Goal: Information Seeking & Learning: Check status

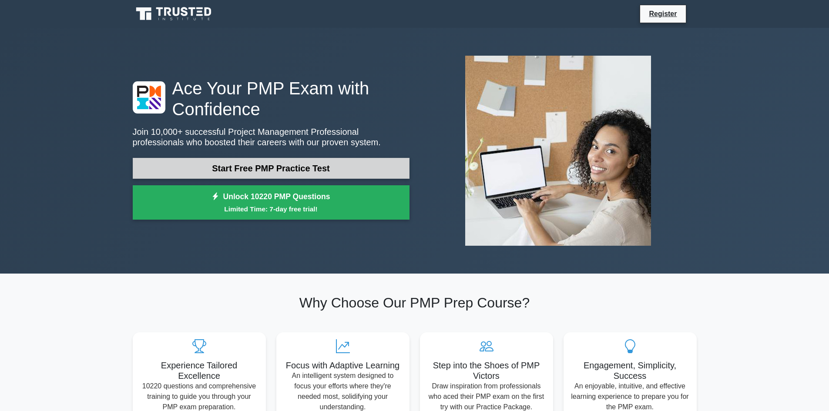
click at [356, 171] on link "Start Free PMP Practice Test" at bounding box center [271, 168] width 277 height 21
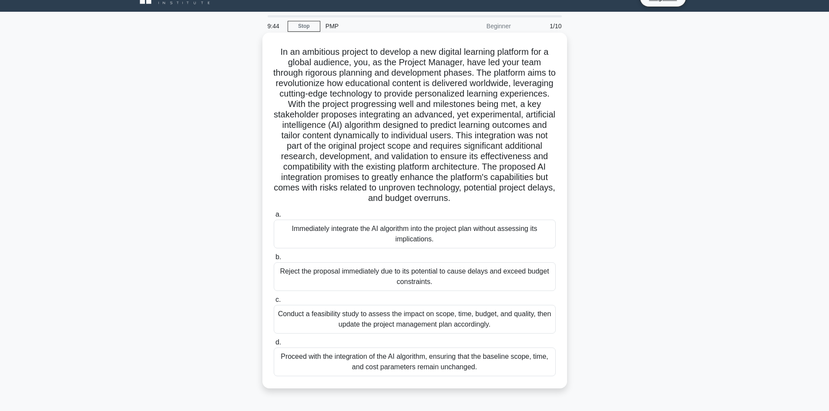
scroll to position [44, 0]
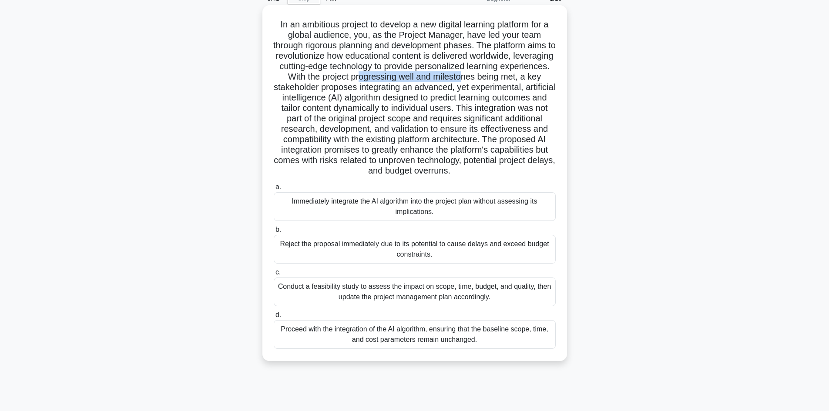
drag, startPoint x: 412, startPoint y: 75, endPoint x: 509, endPoint y: 78, distance: 97.1
click at [509, 78] on h5 ".spinner_0XTQ{transform-origin:center;animation:spinner_y6GP .75s linear infini…" at bounding box center [415, 98] width 284 height 158
click at [512, 81] on h5 ".spinner_0XTQ{transform-origin:center;animation:spinner_y6GP .75s linear infini…" at bounding box center [415, 98] width 284 height 158
click at [368, 93] on h5 ".spinner_0XTQ{transform-origin:center;animation:spinner_y6GP .75s linear infini…" at bounding box center [415, 98] width 284 height 158
drag, startPoint x: 427, startPoint y: 91, endPoint x: 485, endPoint y: 93, distance: 57.9
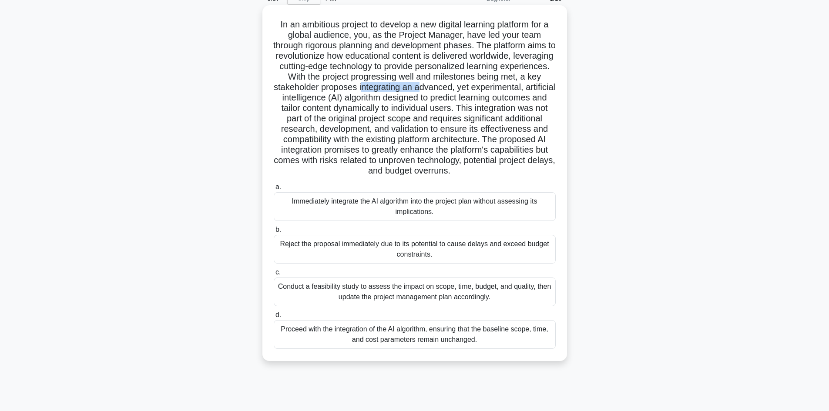
click at [485, 93] on h5 ".spinner_0XTQ{transform-origin:center;animation:spinner_y6GP .75s linear infini…" at bounding box center [415, 98] width 284 height 158
click at [450, 103] on h5 ".spinner_0XTQ{transform-origin:center;animation:spinner_y6GP .75s linear infini…" at bounding box center [415, 98] width 284 height 158
drag, startPoint x: 444, startPoint y: 103, endPoint x: 476, endPoint y: 101, distance: 32.3
click at [476, 101] on h5 ".spinner_0XTQ{transform-origin:center;animation:spinner_y6GP .75s linear infini…" at bounding box center [415, 98] width 284 height 158
click at [485, 103] on h5 ".spinner_0XTQ{transform-origin:center;animation:spinner_y6GP .75s linear infini…" at bounding box center [415, 98] width 284 height 158
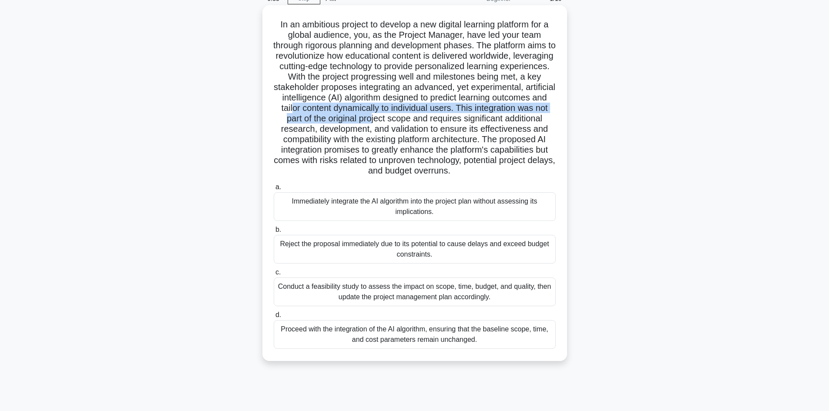
drag, startPoint x: 383, startPoint y: 112, endPoint x: 464, endPoint y: 114, distance: 81.4
click at [464, 114] on h5 ".spinner_0XTQ{transform-origin:center;animation:spinner_y6GP .75s linear infini…" at bounding box center [415, 98] width 284 height 158
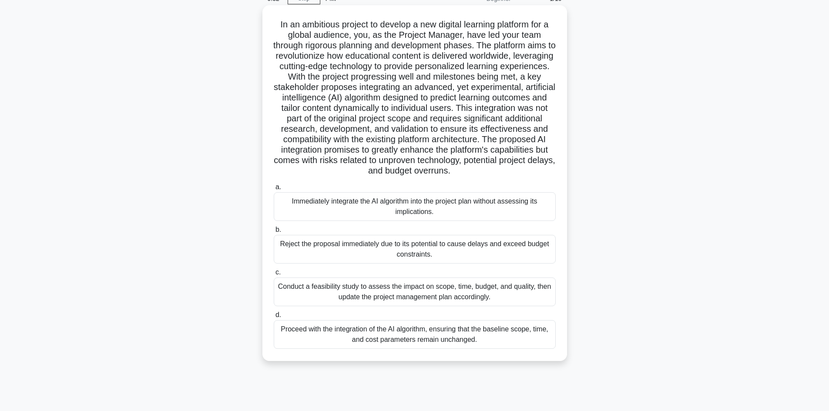
drag, startPoint x: 511, startPoint y: 115, endPoint x: 520, endPoint y: 116, distance: 9.2
click at [511, 115] on h5 ".spinner_0XTQ{transform-origin:center;animation:spinner_y6GP .75s linear infini…" at bounding box center [415, 98] width 284 height 158
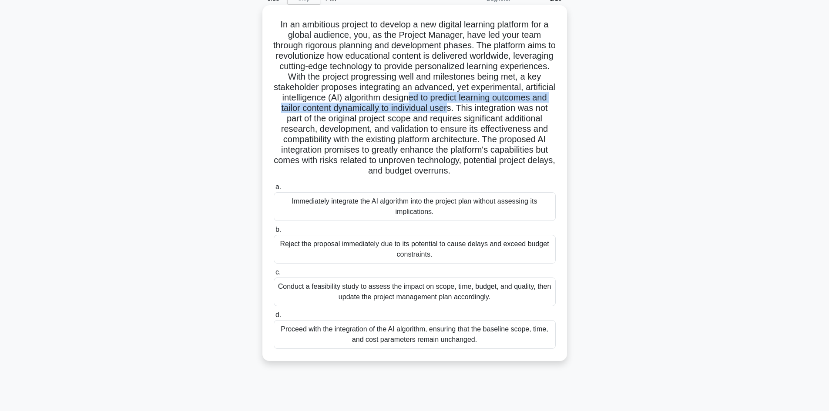
drag, startPoint x: 546, startPoint y: 110, endPoint x: 501, endPoint y: 95, distance: 47.2
click at [501, 95] on h5 ".spinner_0XTQ{transform-origin:center;animation:spinner_y6GP .75s linear infini…" at bounding box center [415, 98] width 284 height 158
click at [517, 98] on h5 ".spinner_0XTQ{transform-origin:center;animation:spinner_y6GP .75s linear infini…" at bounding box center [415, 98] width 284 height 158
drag, startPoint x: 437, startPoint y: 109, endPoint x: 526, endPoint y: 108, distance: 88.4
click at [526, 108] on h5 ".spinner_0XTQ{transform-origin:center;animation:spinner_y6GP .75s linear infini…" at bounding box center [415, 98] width 284 height 158
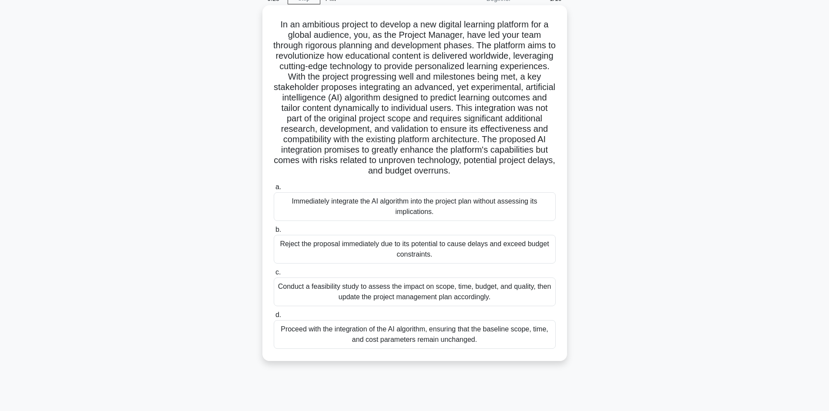
click at [539, 109] on h5 ".spinner_0XTQ{transform-origin:center;animation:spinner_y6GP .75s linear infini…" at bounding box center [415, 98] width 284 height 158
drag, startPoint x: 442, startPoint y: 116, endPoint x: 446, endPoint y: 133, distance: 17.4
click at [530, 119] on h5 ".spinner_0XTQ{transform-origin:center;animation:spinner_y6GP .75s linear infini…" at bounding box center [415, 98] width 284 height 158
click at [404, 133] on h5 ".spinner_0XTQ{transform-origin:center;animation:spinner_y6GP .75s linear infini…" at bounding box center [415, 98] width 284 height 158
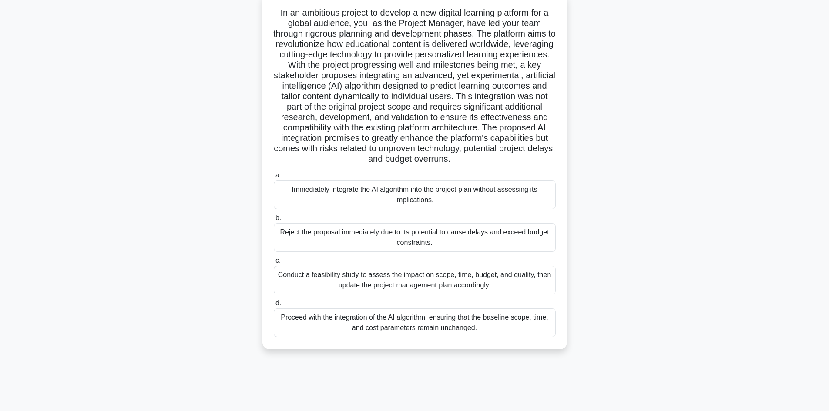
scroll to position [59, 0]
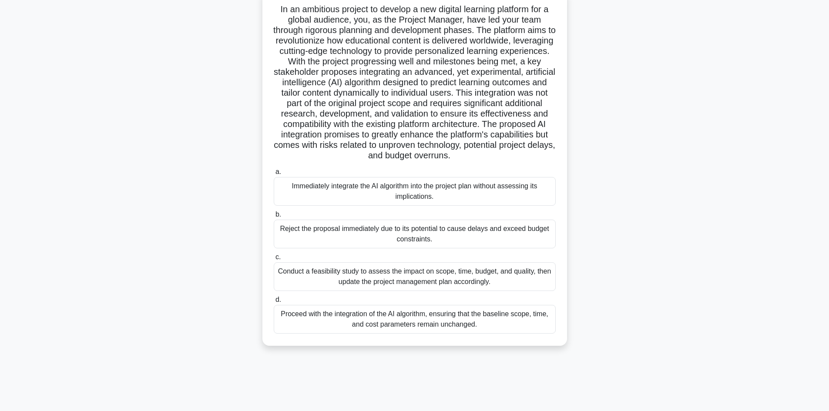
click at [457, 282] on div "Conduct a feasibility study to assess the impact on scope, time, budget, and qu…" at bounding box center [415, 276] width 282 height 29
click at [274, 260] on input "c. Conduct a feasibility study to assess the impact on scope, time, budget, and…" at bounding box center [274, 258] width 0 height 6
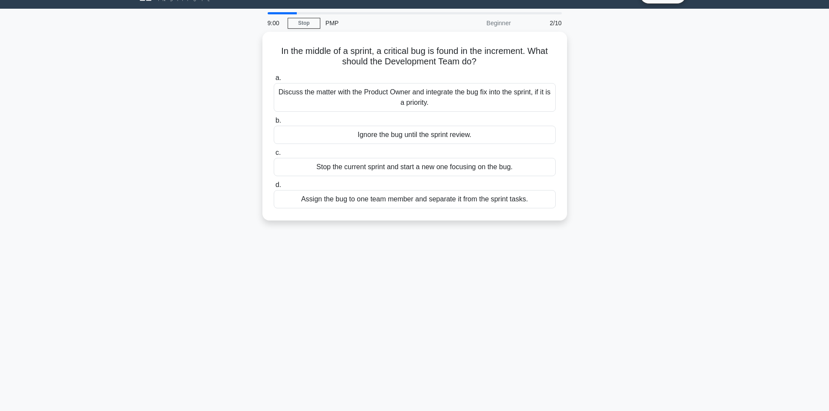
scroll to position [0, 0]
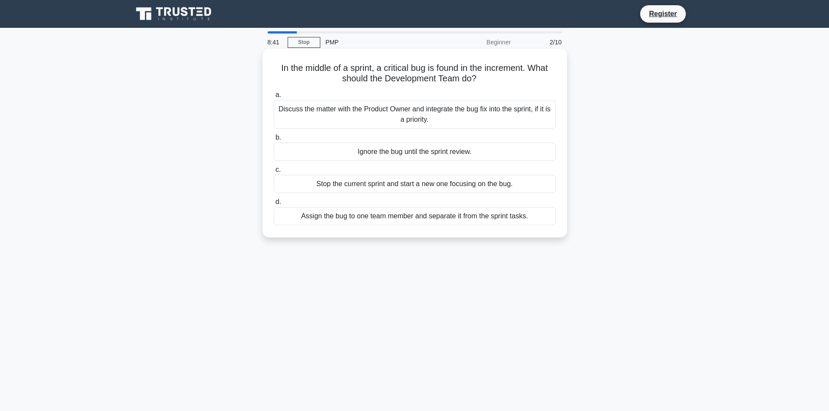
click at [407, 117] on div "Discuss the matter with the Product Owner and integrate the bug fix into the sp…" at bounding box center [415, 114] width 282 height 29
click at [423, 121] on div "Discuss the matter with the Product Owner and integrate the bug fix into the sp…" at bounding box center [415, 114] width 282 height 29
click at [274, 98] on input "a. Discuss the matter with the Product Owner and integrate the bug fix into the…" at bounding box center [274, 95] width 0 height 6
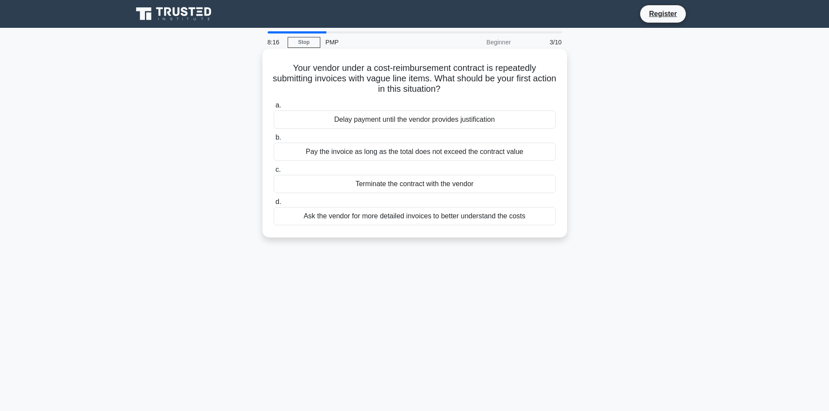
click at [481, 214] on div "Ask the vendor for more detailed invoices to better understand the costs" at bounding box center [415, 216] width 282 height 18
click at [274, 205] on input "d. Ask the vendor for more detailed invoices to better understand the costs" at bounding box center [274, 202] width 0 height 6
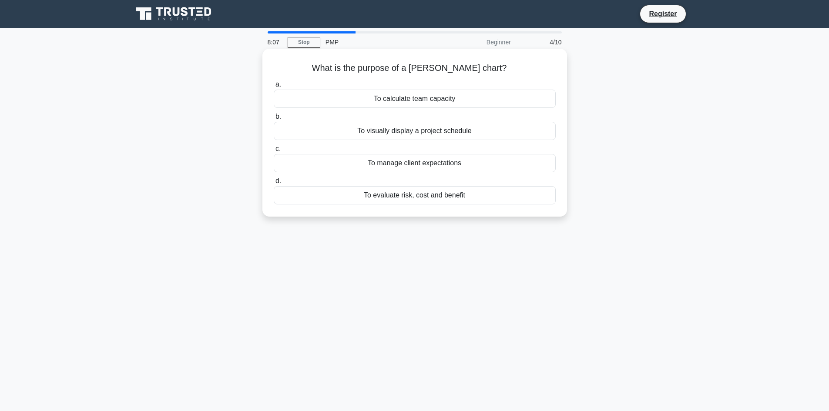
click at [441, 132] on div "To visually display a project schedule" at bounding box center [415, 131] width 282 height 18
click at [274, 120] on input "b. To visually display a project schedule" at bounding box center [274, 117] width 0 height 6
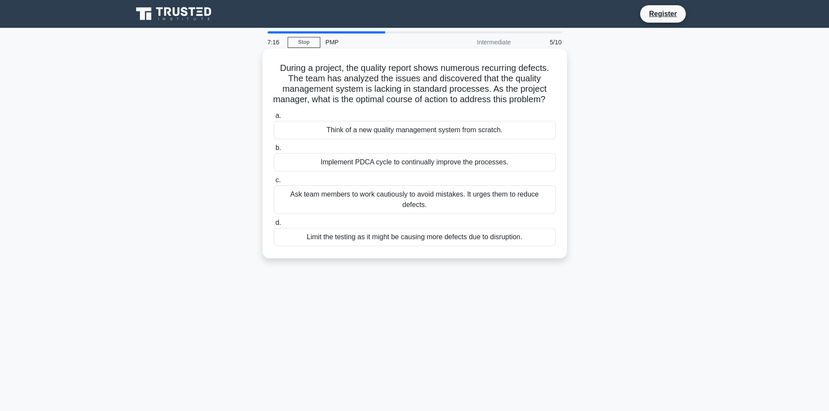
click at [448, 171] on div "Implement PDCA cycle to continually improve the processes." at bounding box center [415, 162] width 282 height 18
click at [274, 151] on input "b. Implement PDCA cycle to continually improve the processes." at bounding box center [274, 148] width 0 height 6
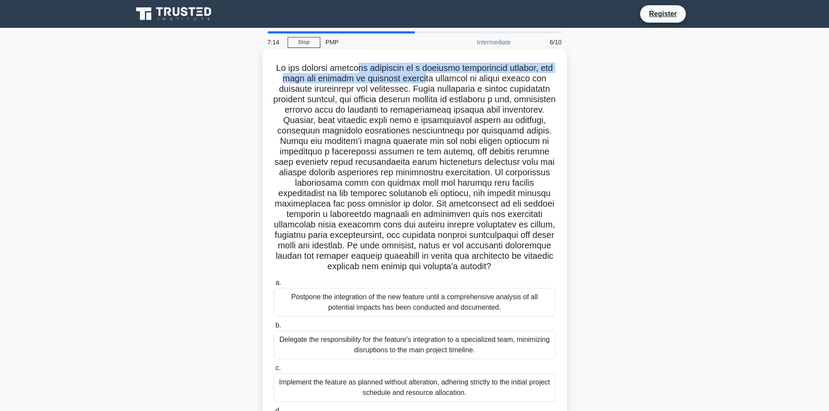
drag, startPoint x: 358, startPoint y: 72, endPoint x: 437, endPoint y: 79, distance: 79.1
click at [437, 79] on h5 ".spinner_0XTQ{transform-origin:center;animation:spinner_y6GP .75s linear infini…" at bounding box center [415, 168] width 284 height 210
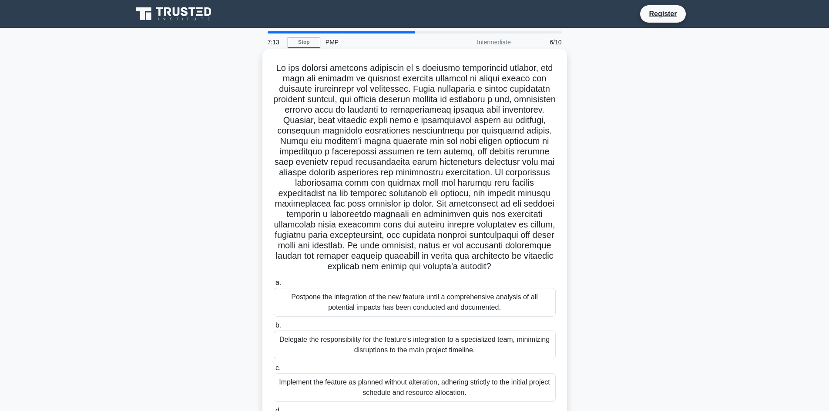
click at [471, 95] on h5 ".spinner_0XTQ{transform-origin:center;animation:spinner_y6GP .75s linear infini…" at bounding box center [415, 168] width 284 height 210
drag, startPoint x: 391, startPoint y: 81, endPoint x: 497, endPoint y: 77, distance: 105.8
click at [497, 77] on h5 ".spinner_0XTQ{transform-origin:center;animation:spinner_y6GP .75s linear infini…" at bounding box center [415, 168] width 284 height 210
click at [506, 85] on h5 ".spinner_0XTQ{transform-origin:center;animation:spinner_y6GP .75s linear infini…" at bounding box center [415, 168] width 284 height 210
drag, startPoint x: 383, startPoint y: 103, endPoint x: 442, endPoint y: 101, distance: 59.3
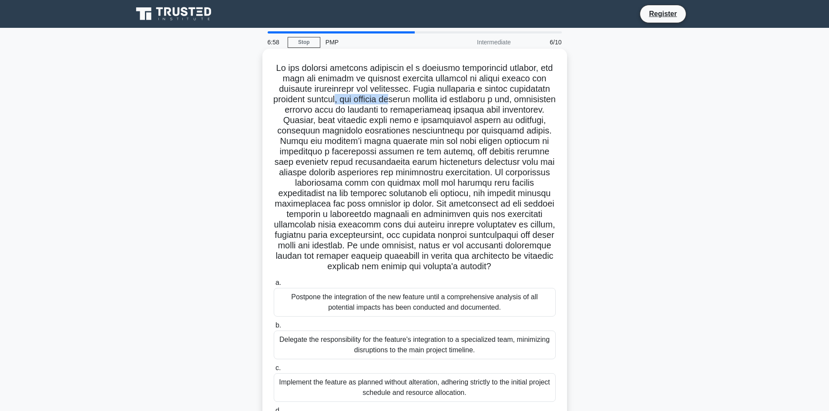
click at [442, 101] on h5 ".spinner_0XTQ{transform-origin:center;animation:spinner_y6GP .75s linear infini…" at bounding box center [415, 168] width 284 height 210
click at [400, 108] on h5 ".spinner_0XTQ{transform-origin:center;animation:spinner_y6GP .75s linear infini…" at bounding box center [415, 168] width 284 height 210
drag, startPoint x: 380, startPoint y: 102, endPoint x: 476, endPoint y: 96, distance: 95.9
click at [476, 96] on h5 ".spinner_0XTQ{transform-origin:center;animation:spinner_y6GP .75s linear infini…" at bounding box center [415, 168] width 284 height 210
click at [474, 96] on h5 ".spinner_0XTQ{transform-origin:center;animation:spinner_y6GP .75s linear infini…" at bounding box center [415, 168] width 284 height 210
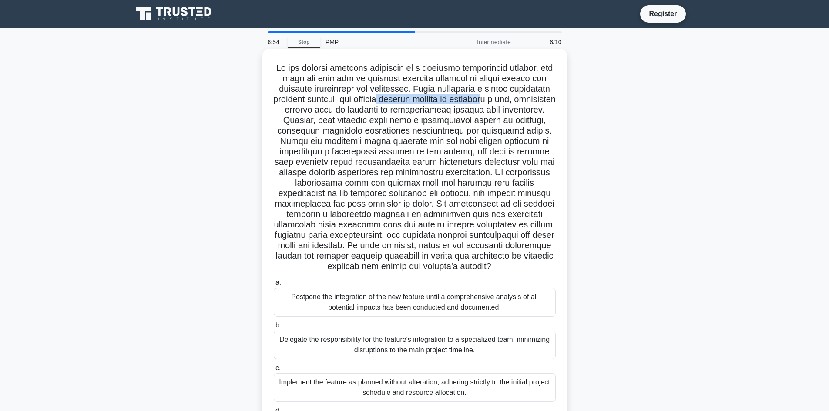
drag, startPoint x: 430, startPoint y: 98, endPoint x: 543, endPoint y: 95, distance: 112.4
click at [543, 95] on h5 ".spinner_0XTQ{transform-origin:center;animation:spinner_y6GP .75s linear infini…" at bounding box center [415, 168] width 284 height 210
click at [546, 102] on h5 ".spinner_0XTQ{transform-origin:center;animation:spinner_y6GP .75s linear infini…" at bounding box center [415, 168] width 284 height 210
drag, startPoint x: 379, startPoint y: 108, endPoint x: 547, endPoint y: 101, distance: 167.7
click at [445, 103] on h5 ".spinner_0XTQ{transform-origin:center;animation:spinner_y6GP .75s linear infini…" at bounding box center [415, 168] width 284 height 210
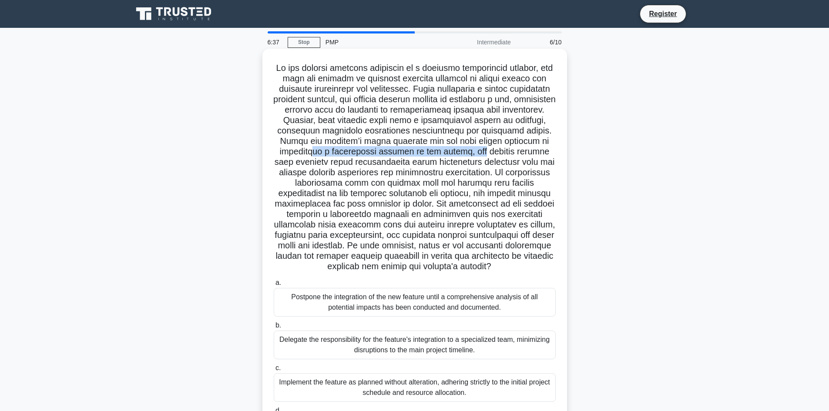
drag, startPoint x: 350, startPoint y: 149, endPoint x: 530, endPoint y: 154, distance: 180.3
click at [530, 154] on h5 ".spinner_0XTQ{transform-origin:center;animation:spinner_y6GP .75s linear infini…" at bounding box center [415, 168] width 284 height 210
click at [531, 155] on h5 ".spinner_0XTQ{transform-origin:center;animation:spinner_y6GP .75s linear infini…" at bounding box center [415, 168] width 284 height 210
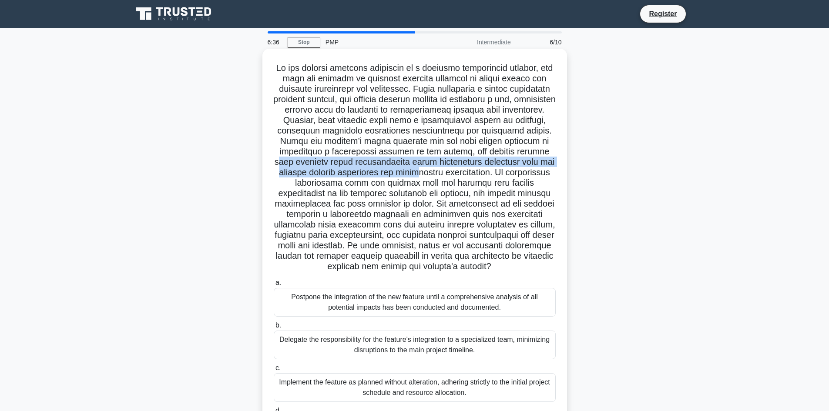
drag, startPoint x: 337, startPoint y: 168, endPoint x: 512, endPoint y: 168, distance: 175.0
click at [512, 168] on h5 ".spinner_0XTQ{transform-origin:center;animation:spinner_y6GP .75s linear infini…" at bounding box center [415, 168] width 284 height 210
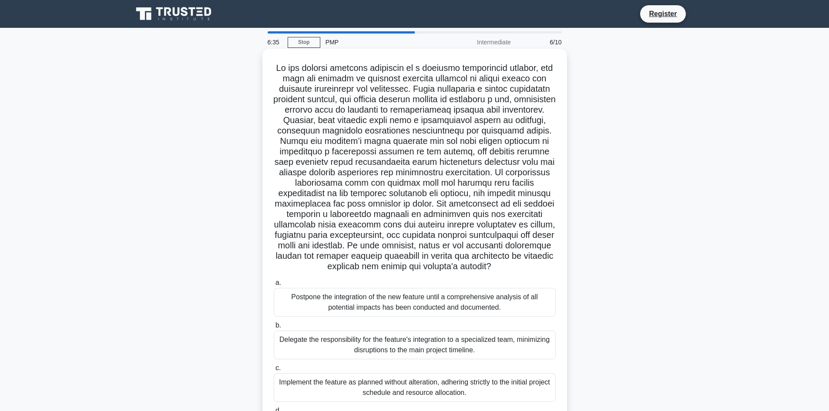
click at [513, 170] on h5 ".spinner_0XTQ{transform-origin:center;animation:spinner_y6GP .75s linear infini…" at bounding box center [415, 168] width 284 height 210
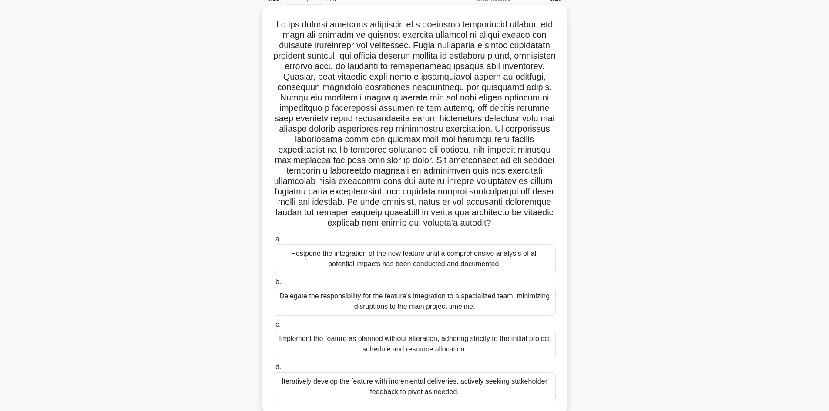
scroll to position [73, 0]
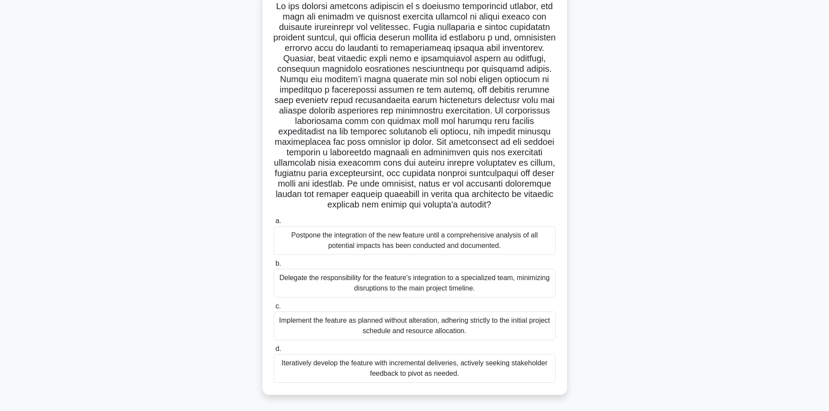
click at [429, 373] on div "Iteratively develop the feature with incremental deliveries, actively seeking s…" at bounding box center [415, 368] width 282 height 29
click at [274, 352] on input "d. Iteratively develop the feature with incremental deliveries, actively seekin…" at bounding box center [274, 349] width 0 height 6
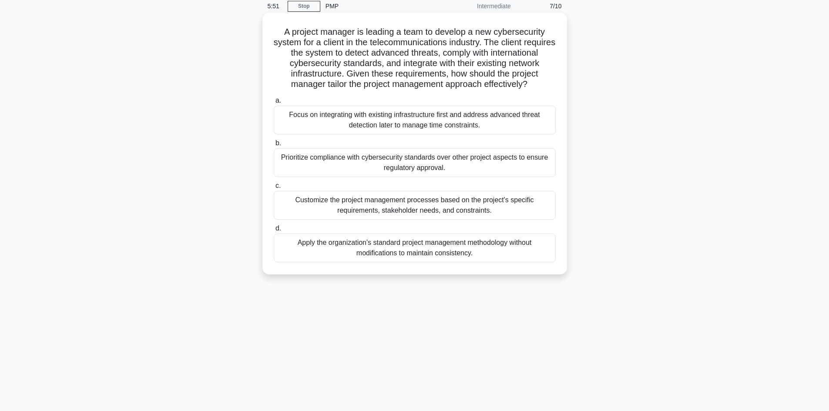
scroll to position [0, 0]
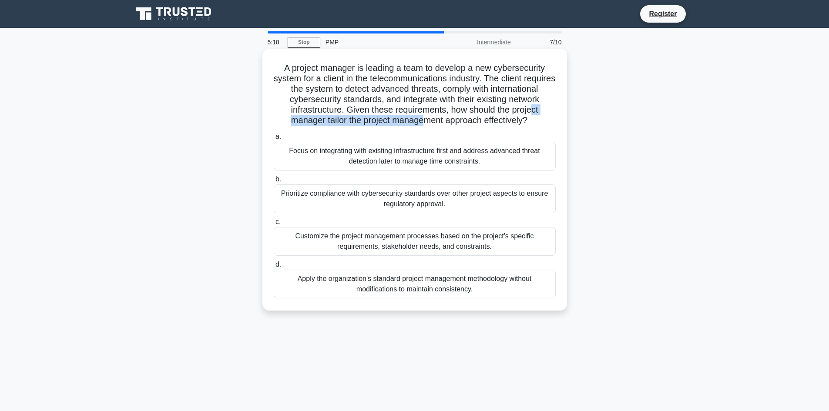
drag, startPoint x: 299, startPoint y: 123, endPoint x: 446, endPoint y: 120, distance: 146.3
click at [446, 120] on h5 "A project manager is leading a team to develop a new cybersecurity system for a…" at bounding box center [415, 95] width 284 height 64
click at [505, 119] on h5 "A project manager is leading a team to develop a new cybersecurity system for a…" at bounding box center [415, 95] width 284 height 64
drag, startPoint x: 502, startPoint y: 101, endPoint x: 535, endPoint y: 100, distance: 33.1
click at [535, 100] on h5 "A project manager is leading a team to develop a new cybersecurity system for a…" at bounding box center [415, 95] width 284 height 64
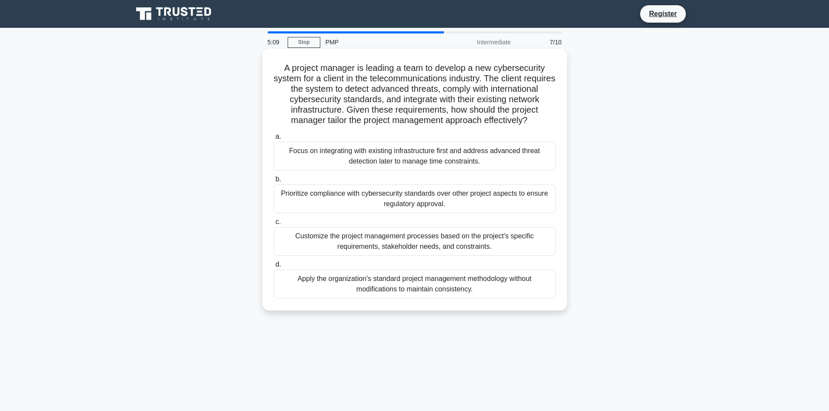
click at [501, 107] on h5 "A project manager is leading a team to develop a new cybersecurity system for a…" at bounding box center [415, 95] width 284 height 64
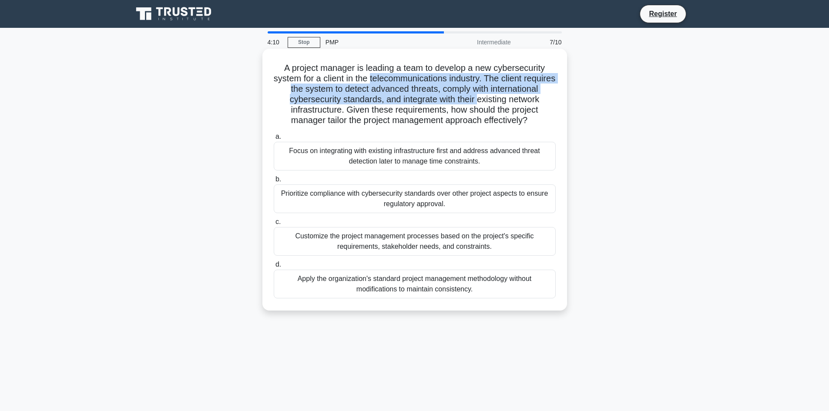
drag, startPoint x: 385, startPoint y: 78, endPoint x: 522, endPoint y: 98, distance: 138.5
click at [522, 98] on h5 "A project manager is leading a team to develop a new cybersecurity system for a…" at bounding box center [415, 95] width 284 height 64
click at [524, 99] on h5 "A project manager is leading a team to develop a new cybersecurity system for a…" at bounding box center [415, 95] width 284 height 64
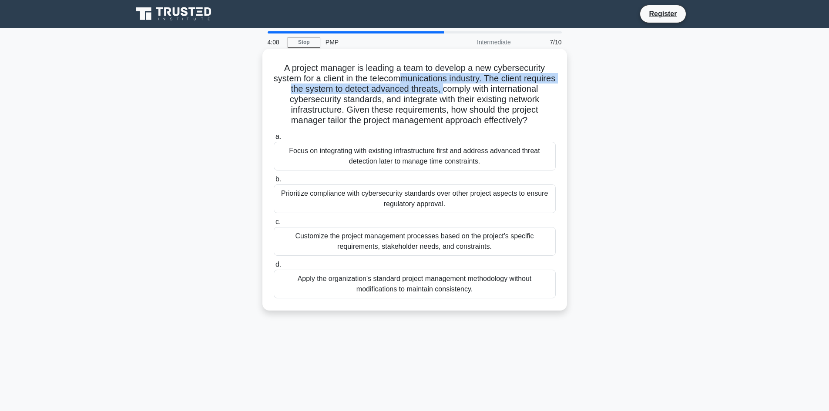
drag, startPoint x: 418, startPoint y: 84, endPoint x: 486, endPoint y: 91, distance: 67.8
click at [486, 91] on h5 "A project manager is leading a team to develop a new cybersecurity system for a…" at bounding box center [415, 95] width 284 height 64
click at [476, 94] on h5 "A project manager is leading a team to develop a new cybersecurity system for a…" at bounding box center [415, 95] width 284 height 64
click at [374, 105] on h5 "A project manager is leading a team to develop a new cybersecurity system for a…" at bounding box center [415, 95] width 284 height 64
click at [473, 106] on h5 "A project manager is leading a team to develop a new cybersecurity system for a…" at bounding box center [415, 95] width 284 height 64
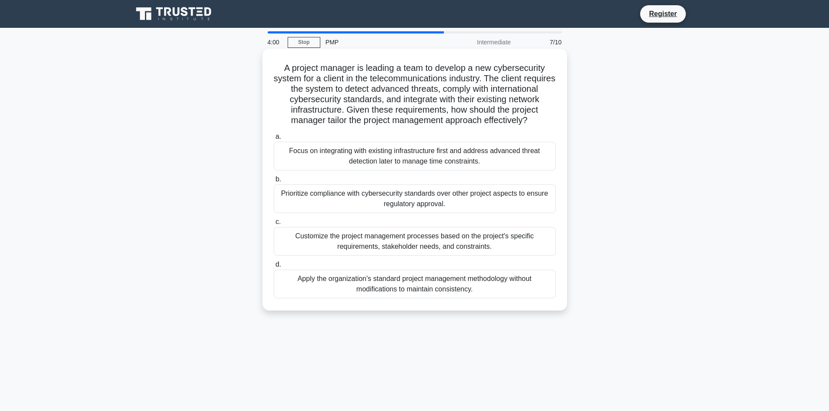
click at [447, 213] on div "Prioritize compliance with cybersecurity standards over other project aspects t…" at bounding box center [415, 199] width 282 height 29
click at [274, 182] on input "b. Prioritize compliance with cybersecurity standards over other project aspect…" at bounding box center [274, 180] width 0 height 6
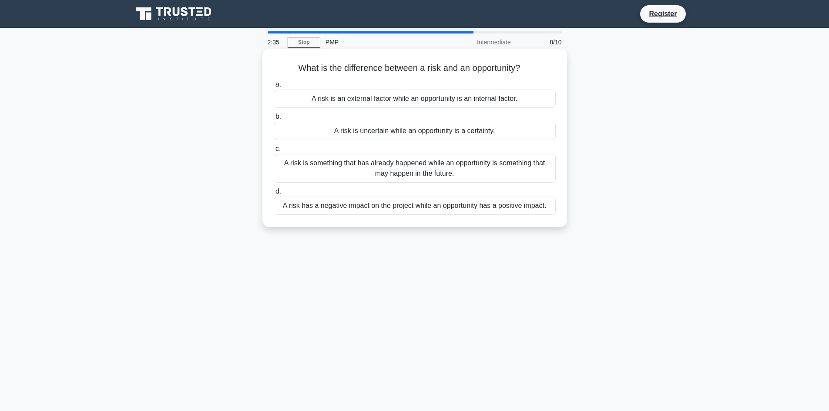
click at [427, 205] on div "A risk has a negative impact on the project while an opportunity has a positive…" at bounding box center [415, 206] width 282 height 18
click at [274, 195] on input "d. A risk has a negative impact on the project while an opportunity has a posit…" at bounding box center [274, 192] width 0 height 6
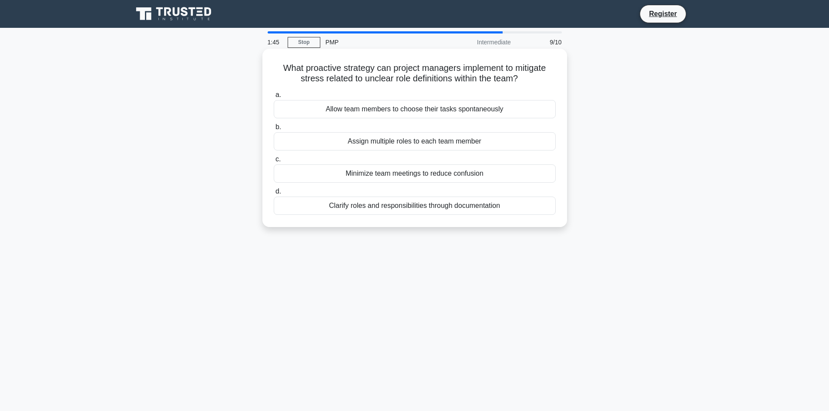
click at [488, 209] on div "Clarify roles and responsibilities through documentation" at bounding box center [415, 206] width 282 height 18
click at [274, 195] on input "d. Clarify roles and responsibilities through documentation" at bounding box center [274, 192] width 0 height 6
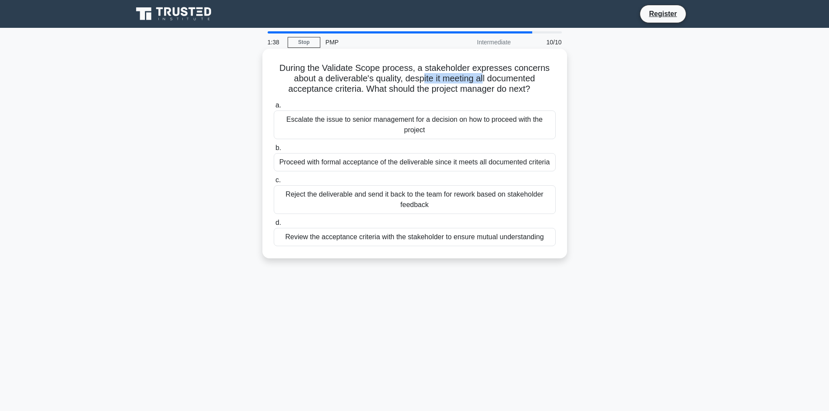
drag, startPoint x: 421, startPoint y: 78, endPoint x: 484, endPoint y: 79, distance: 63.6
click at [484, 79] on h5 "During the Validate Scope process, a stakeholder expresses concerns about a del…" at bounding box center [415, 79] width 284 height 32
click at [501, 80] on h5 "During the Validate Scope process, a stakeholder expresses concerns about a del…" at bounding box center [415, 79] width 284 height 32
click at [460, 239] on div "Review the acceptance criteria with the stakeholder to ensure mutual understand…" at bounding box center [415, 237] width 282 height 18
click at [274, 226] on input "d. Review the acceptance criteria with the stakeholder to ensure mutual underst…" at bounding box center [274, 223] width 0 height 6
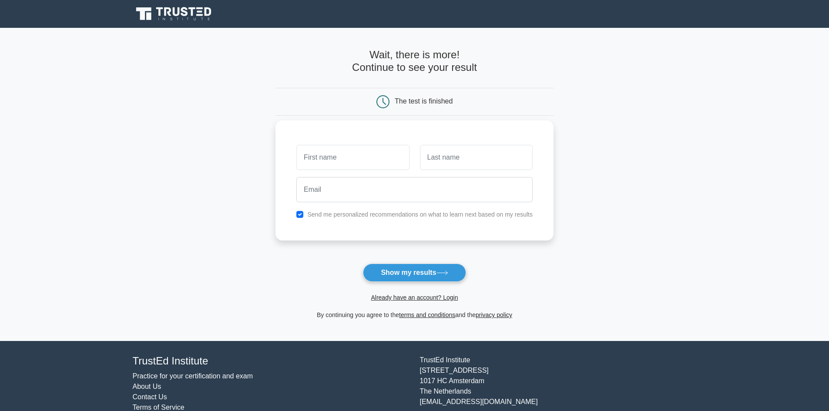
click at [371, 149] on input "text" at bounding box center [352, 157] width 113 height 25
click at [420, 276] on button "Show my results" at bounding box center [414, 273] width 103 height 18
type input "Luca"
click at [457, 150] on input "text" at bounding box center [476, 157] width 113 height 25
click at [309, 211] on label "Send me personalized recommendations on what to learn next based on my results" at bounding box center [419, 214] width 225 height 7
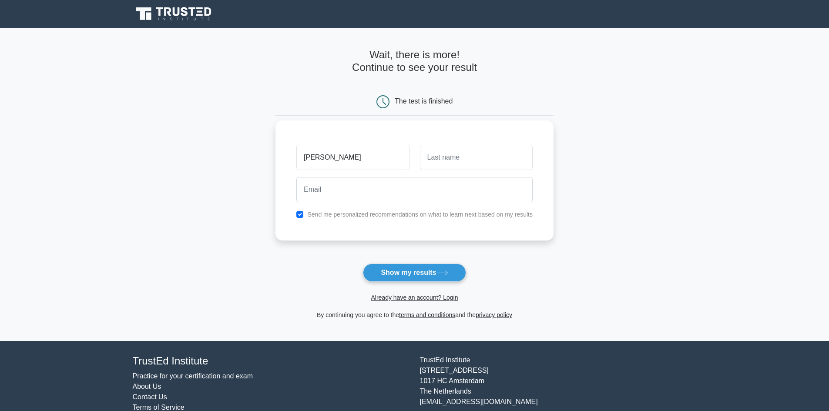
click at [313, 214] on label "Send me personalized recommendations on what to learn next based on my results" at bounding box center [419, 214] width 225 height 7
click at [304, 214] on div "Send me personalized recommendations on what to learn next based on my results" at bounding box center [414, 214] width 247 height 10
click at [301, 213] on input "checkbox" at bounding box center [299, 214] width 7 height 7
checkbox input "false"
click at [426, 268] on button "Show my results" at bounding box center [414, 273] width 103 height 18
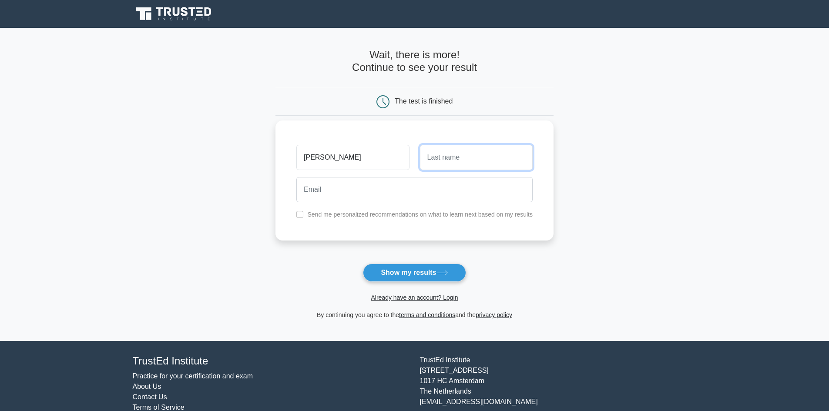
click at [446, 160] on input "text" at bounding box center [476, 157] width 113 height 25
type input "[PERSON_NAME]"
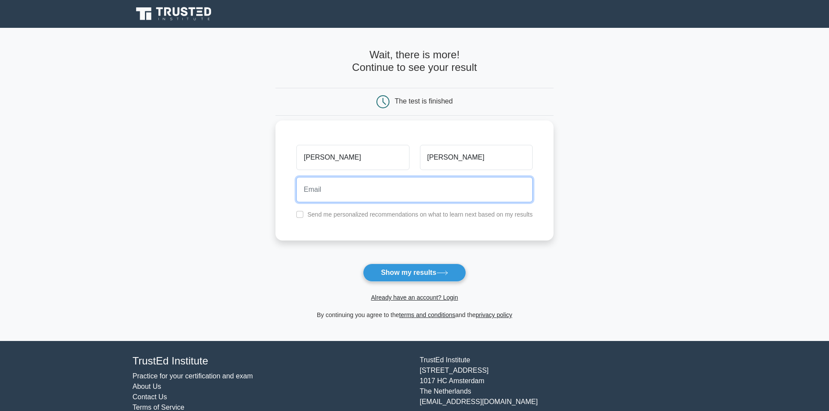
click at [464, 188] on input "email" at bounding box center [414, 189] width 236 height 25
type input "[EMAIL_ADDRESS][DOMAIN_NAME]"
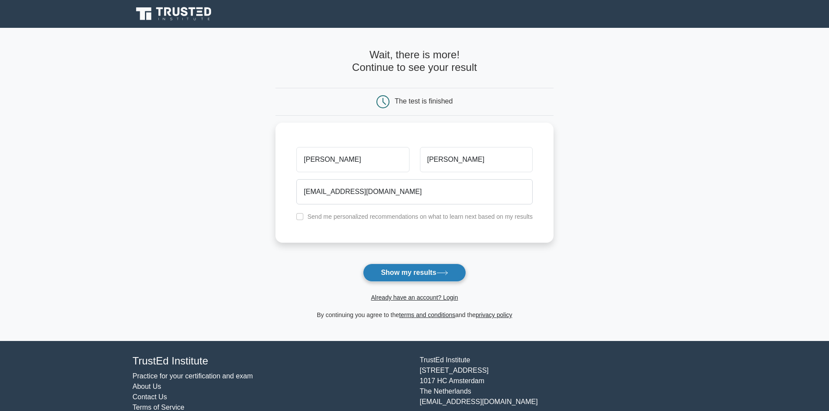
click at [438, 269] on button "Show my results" at bounding box center [414, 273] width 103 height 18
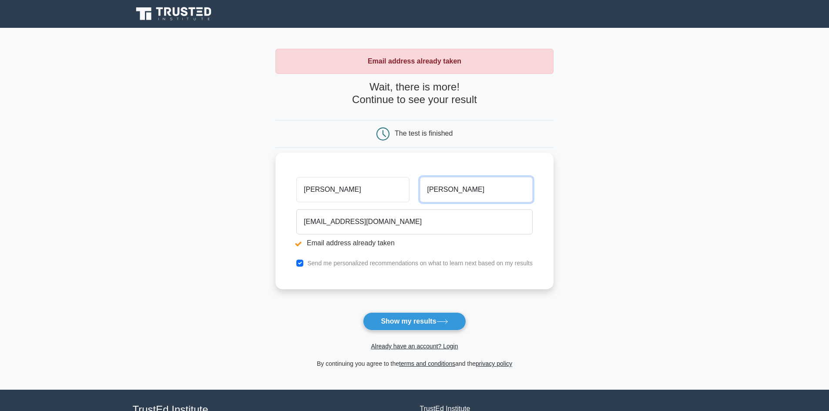
click at [462, 191] on input "Orten" at bounding box center [476, 189] width 113 height 25
type input "Ortu"
click at [425, 343] on link "Already have an account? Login" at bounding box center [414, 346] width 87 height 7
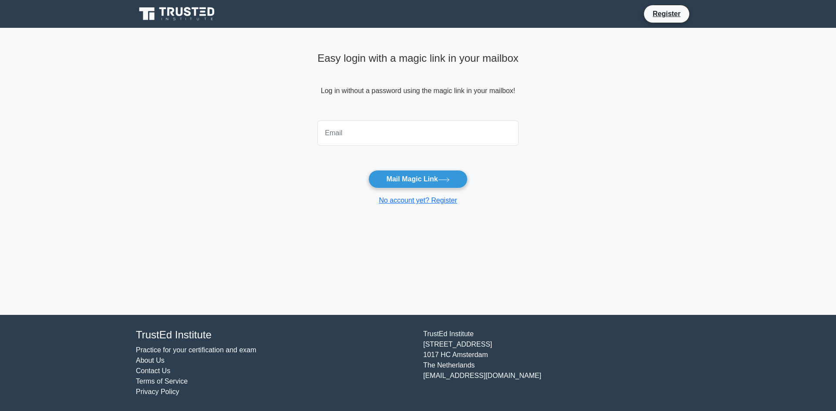
click at [409, 138] on input "email" at bounding box center [417, 133] width 201 height 25
type input "[EMAIL_ADDRESS][DOMAIN_NAME]"
click at [420, 177] on button "Mail Magic Link" at bounding box center [417, 179] width 99 height 18
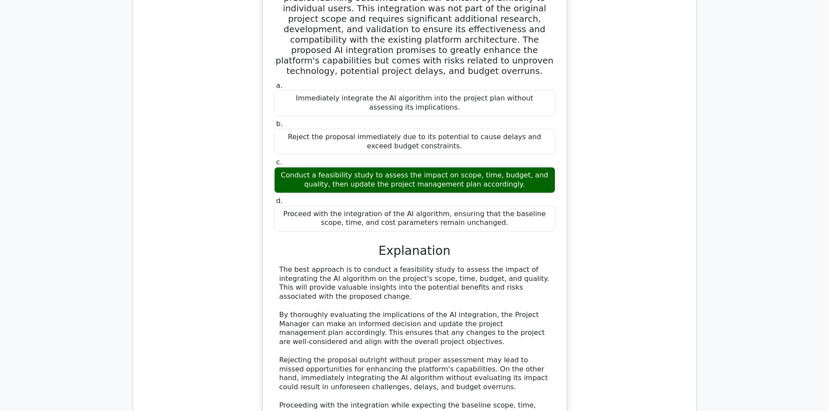
scroll to position [1108, 0]
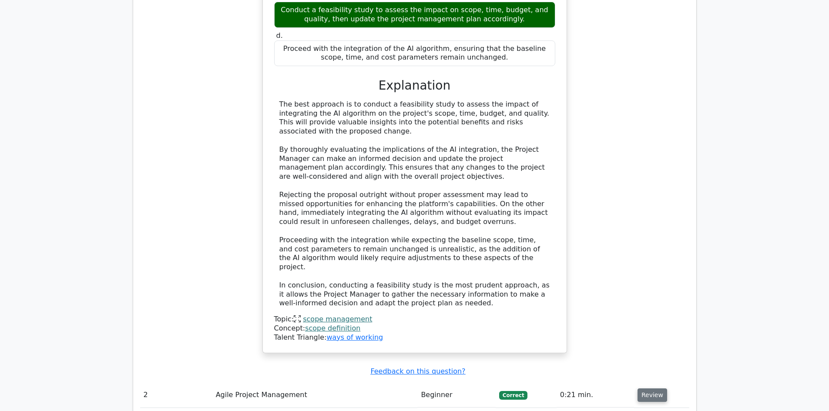
click at [652, 389] on button "Review" at bounding box center [653, 395] width 30 height 13
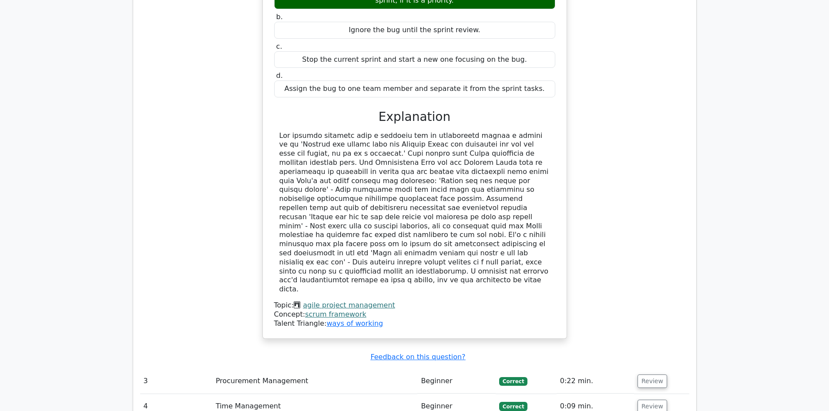
scroll to position [1587, 0]
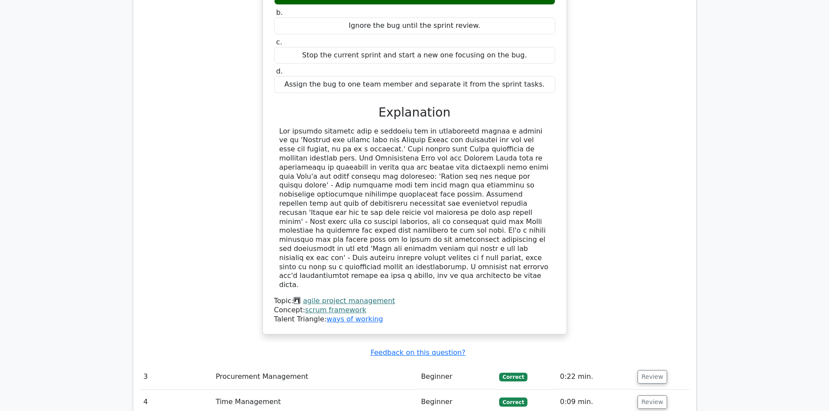
click at [651, 365] on td "Review" at bounding box center [661, 377] width 55 height 25
click at [652, 370] on button "Review" at bounding box center [653, 376] width 30 height 13
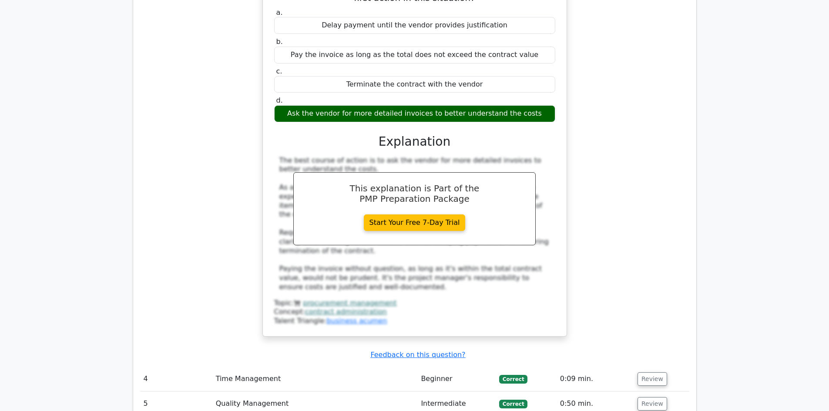
scroll to position [2022, 0]
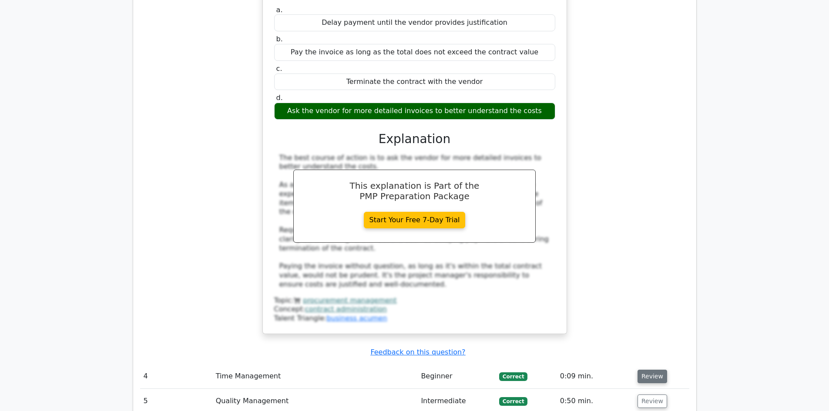
click at [645, 370] on button "Review" at bounding box center [653, 376] width 30 height 13
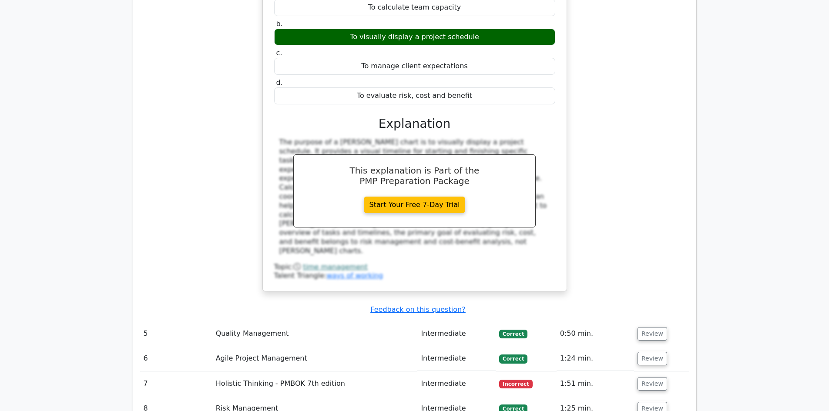
scroll to position [2545, 0]
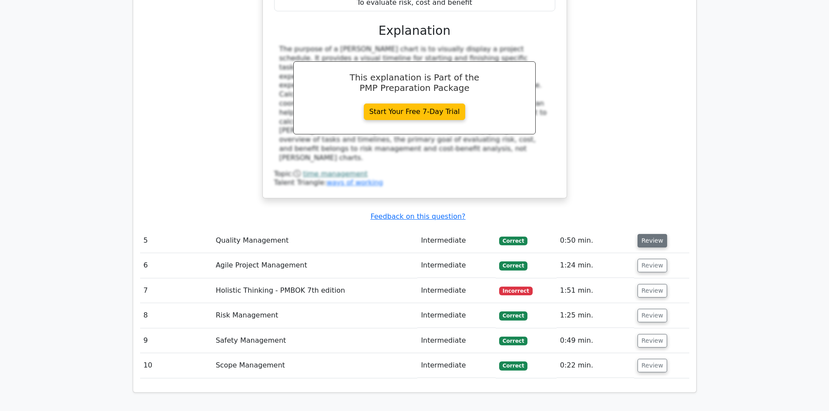
click at [649, 234] on button "Review" at bounding box center [653, 240] width 30 height 13
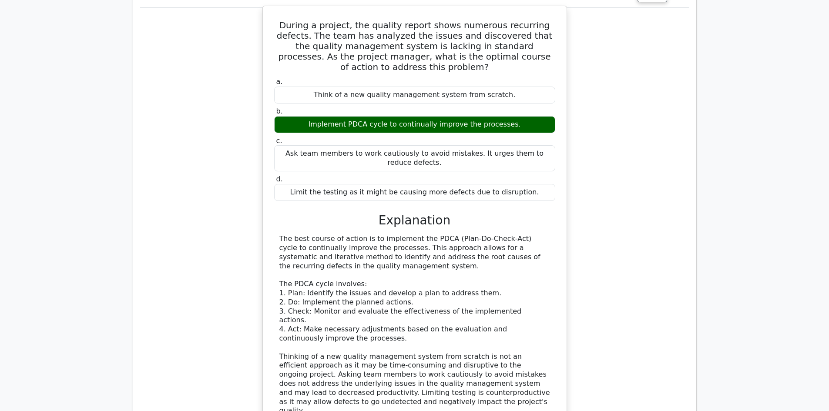
scroll to position [2806, 0]
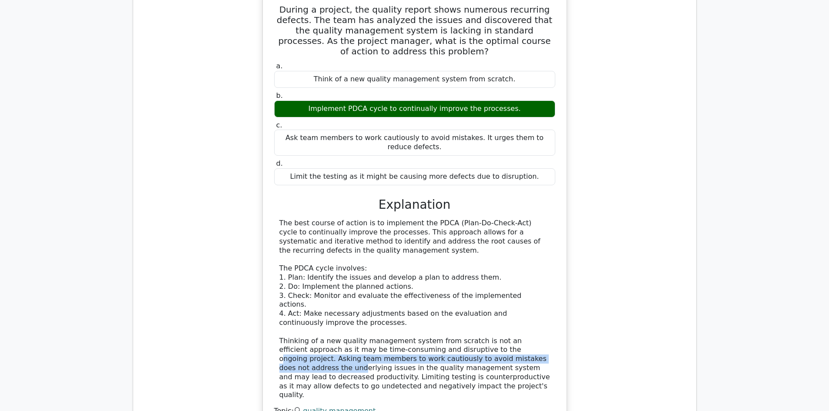
drag, startPoint x: 440, startPoint y: 203, endPoint x: 501, endPoint y: 210, distance: 61.3
click at [501, 219] on div "The best course of action is to implement the PDCA (Plan-Do-Check-Act) cycle to…" at bounding box center [414, 309] width 271 height 181
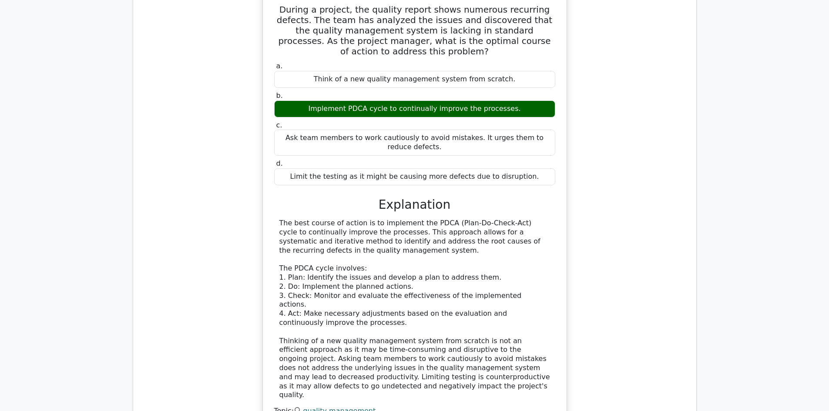
click at [509, 220] on div "The best course of action is to implement the PDCA (Plan-Do-Check-Act) cycle to…" at bounding box center [414, 309] width 271 height 181
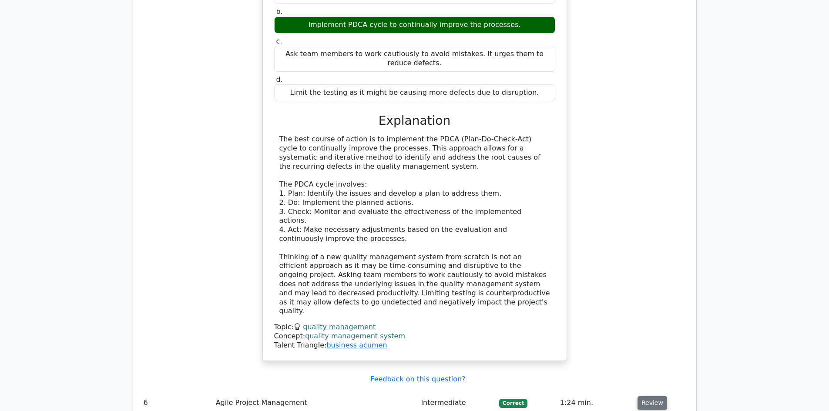
scroll to position [2893, 0]
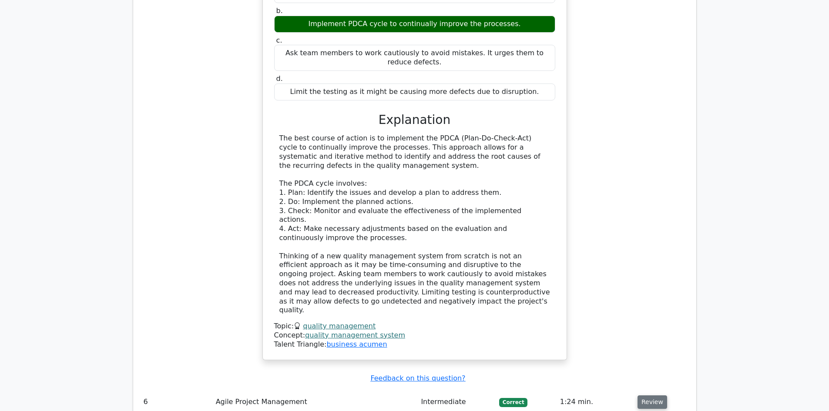
click at [656, 396] on button "Review" at bounding box center [653, 402] width 30 height 13
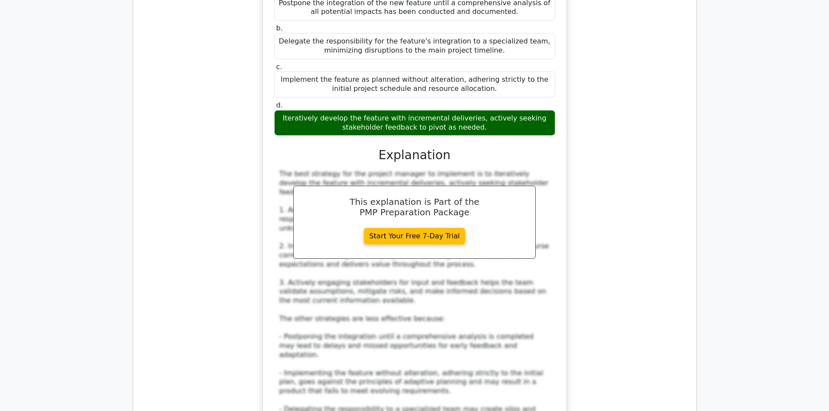
scroll to position [3676, 0]
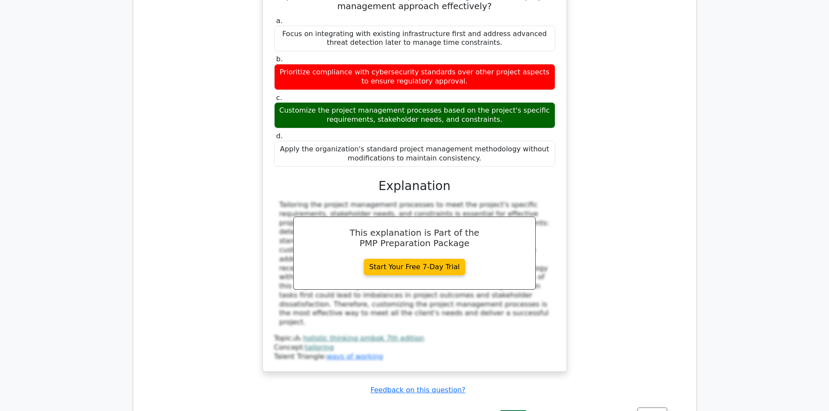
scroll to position [4199, 0]
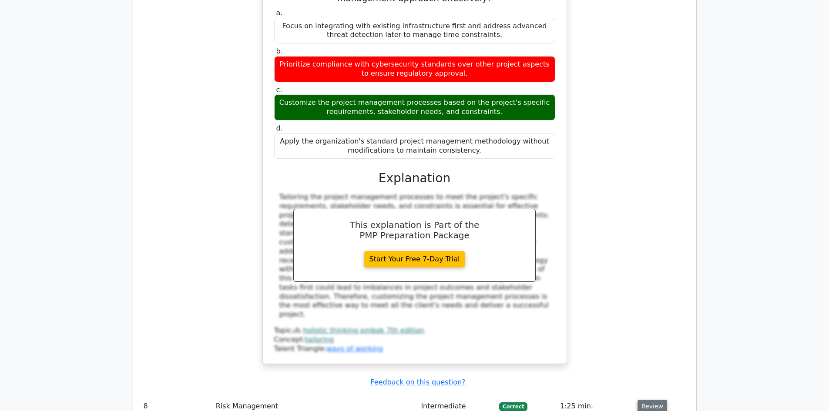
click at [658, 400] on button "Review" at bounding box center [653, 406] width 30 height 13
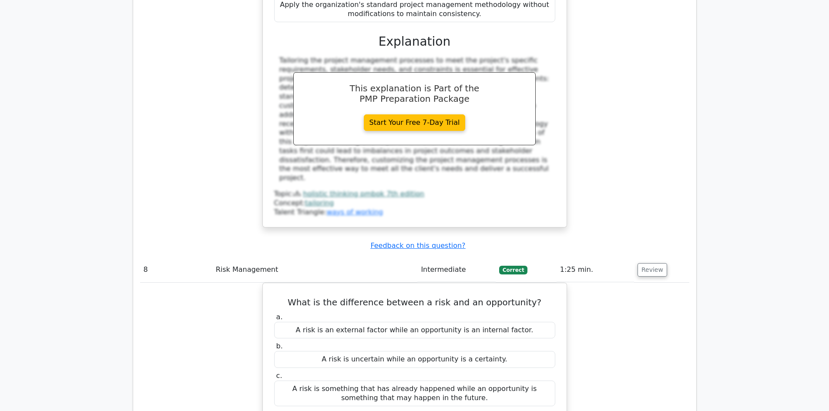
scroll to position [4547, 0]
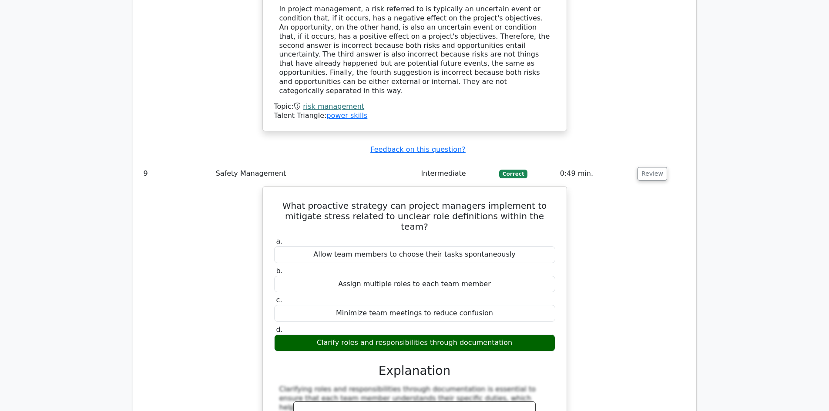
scroll to position [4895, 0]
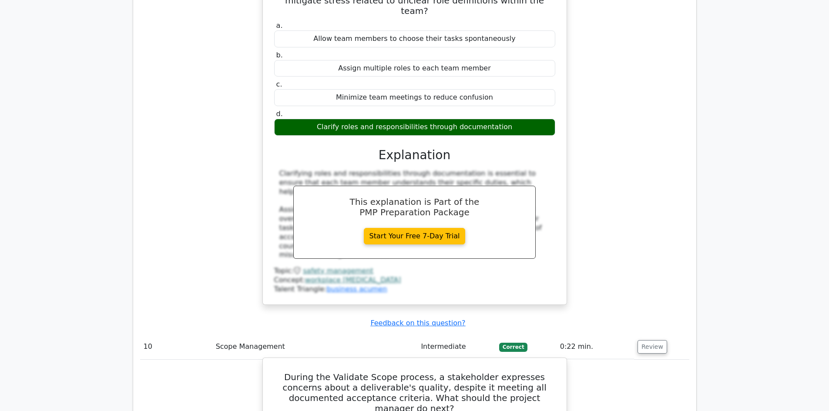
scroll to position [5026, 0]
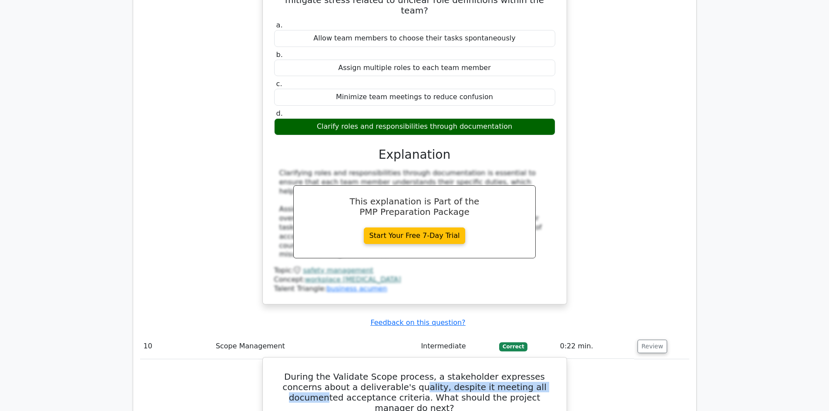
drag, startPoint x: 381, startPoint y: 143, endPoint x: 525, endPoint y: 142, distance: 143.6
click at [525, 372] on h5 "During the Validate Scope process, a stakeholder expresses concerns about a del…" at bounding box center [414, 393] width 283 height 42
click at [529, 372] on h5 "During the Validate Scope process, a stakeholder expresses concerns about a del…" at bounding box center [414, 393] width 283 height 42
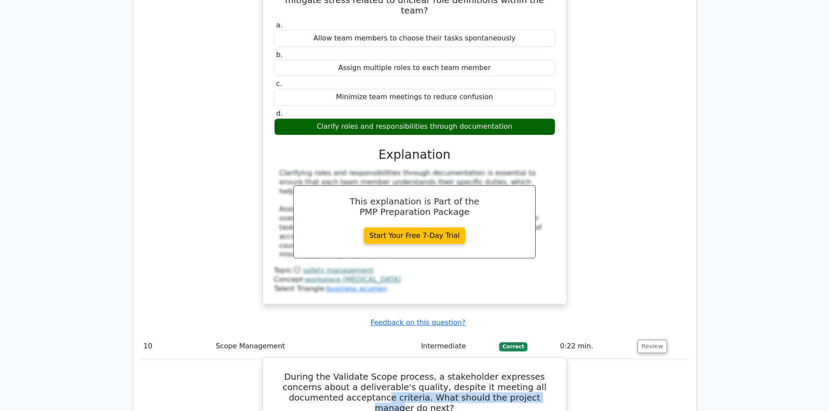
drag, startPoint x: 331, startPoint y: 146, endPoint x: 497, endPoint y: 148, distance: 165.4
click at [497, 372] on h5 "During the Validate Scope process, a stakeholder expresses concerns about a del…" at bounding box center [414, 393] width 283 height 42
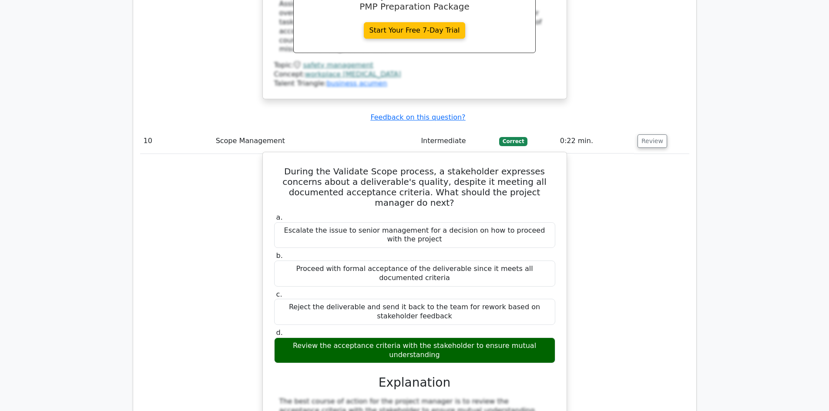
scroll to position [5330, 0]
